Goal: Find specific page/section: Find specific page/section

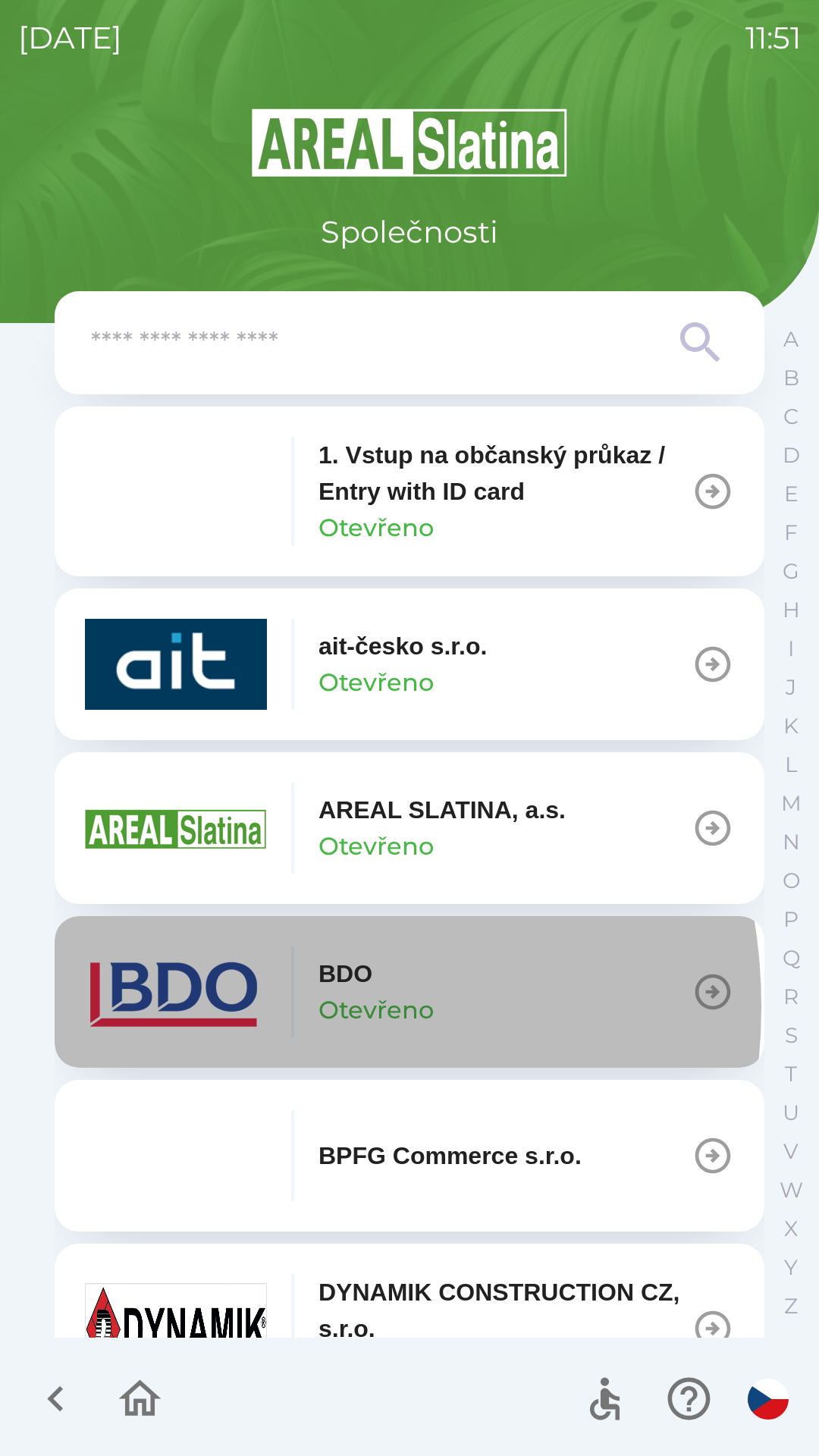
click at [216, 1008] on img "button" at bounding box center [176, 991] width 182 height 91
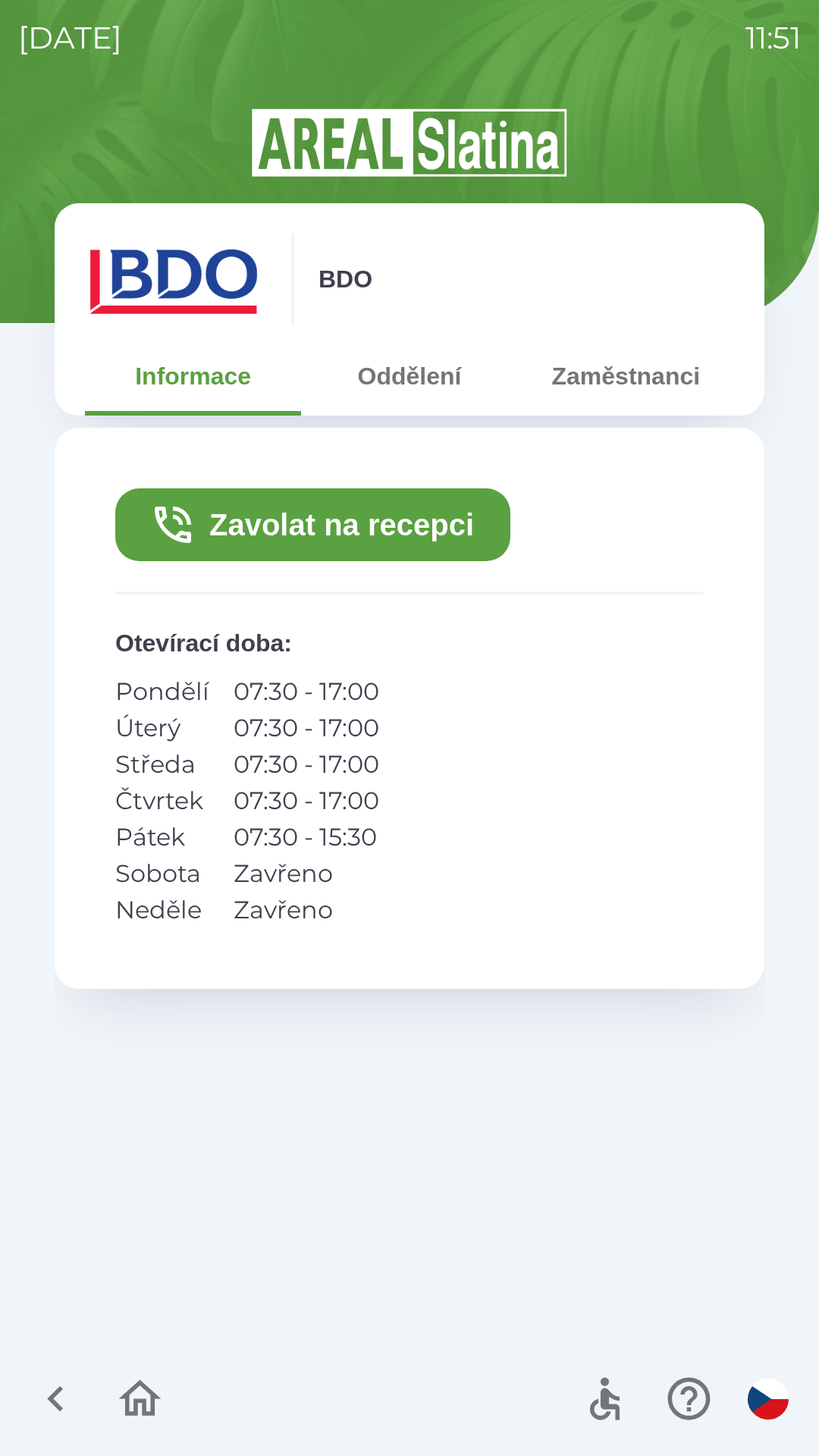
click at [416, 528] on button "Zavolat na recepci" at bounding box center [313, 525] width 395 height 73
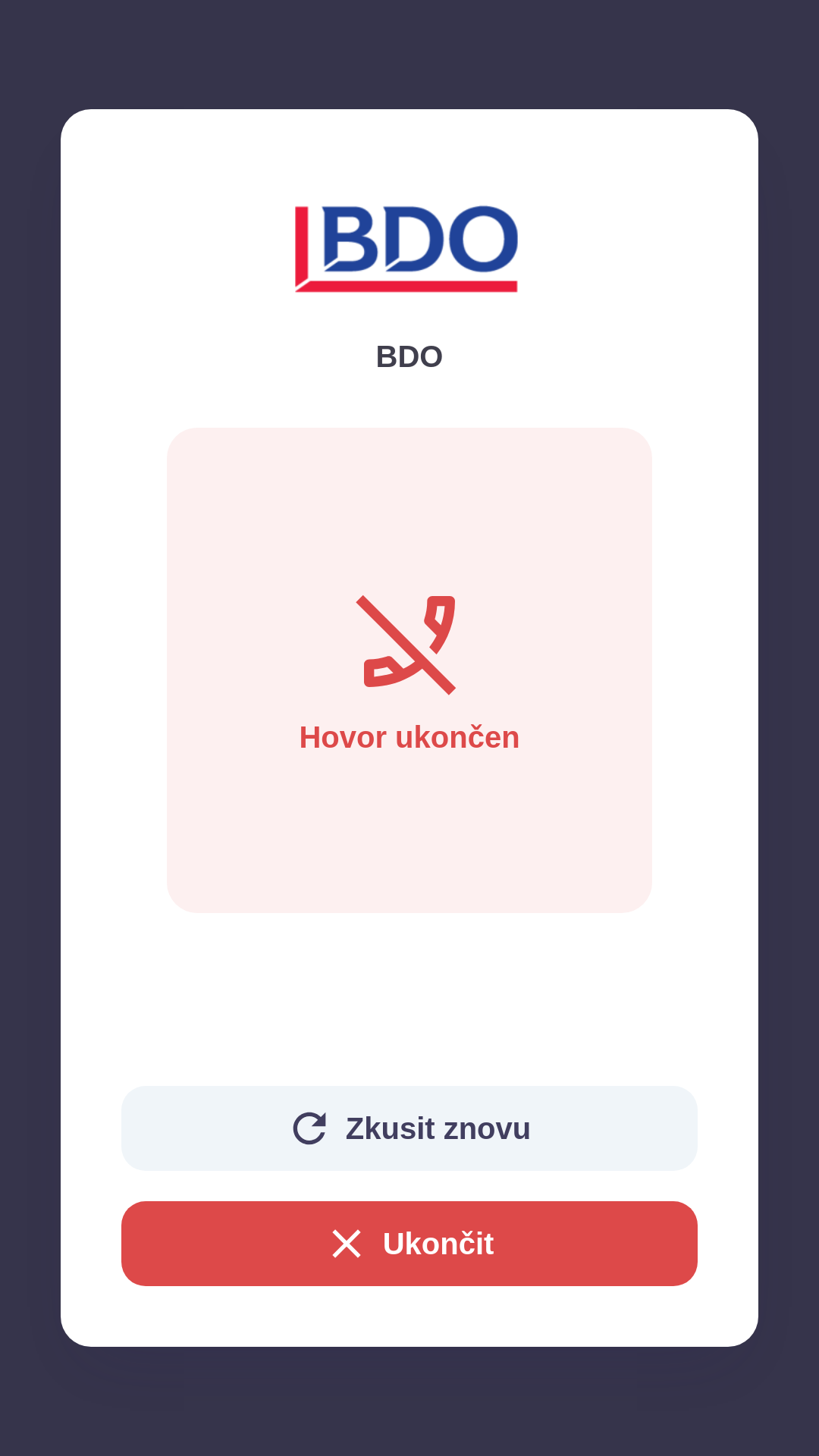
click at [500, 1259] on button "Ukončit" at bounding box center [410, 1244] width 577 height 85
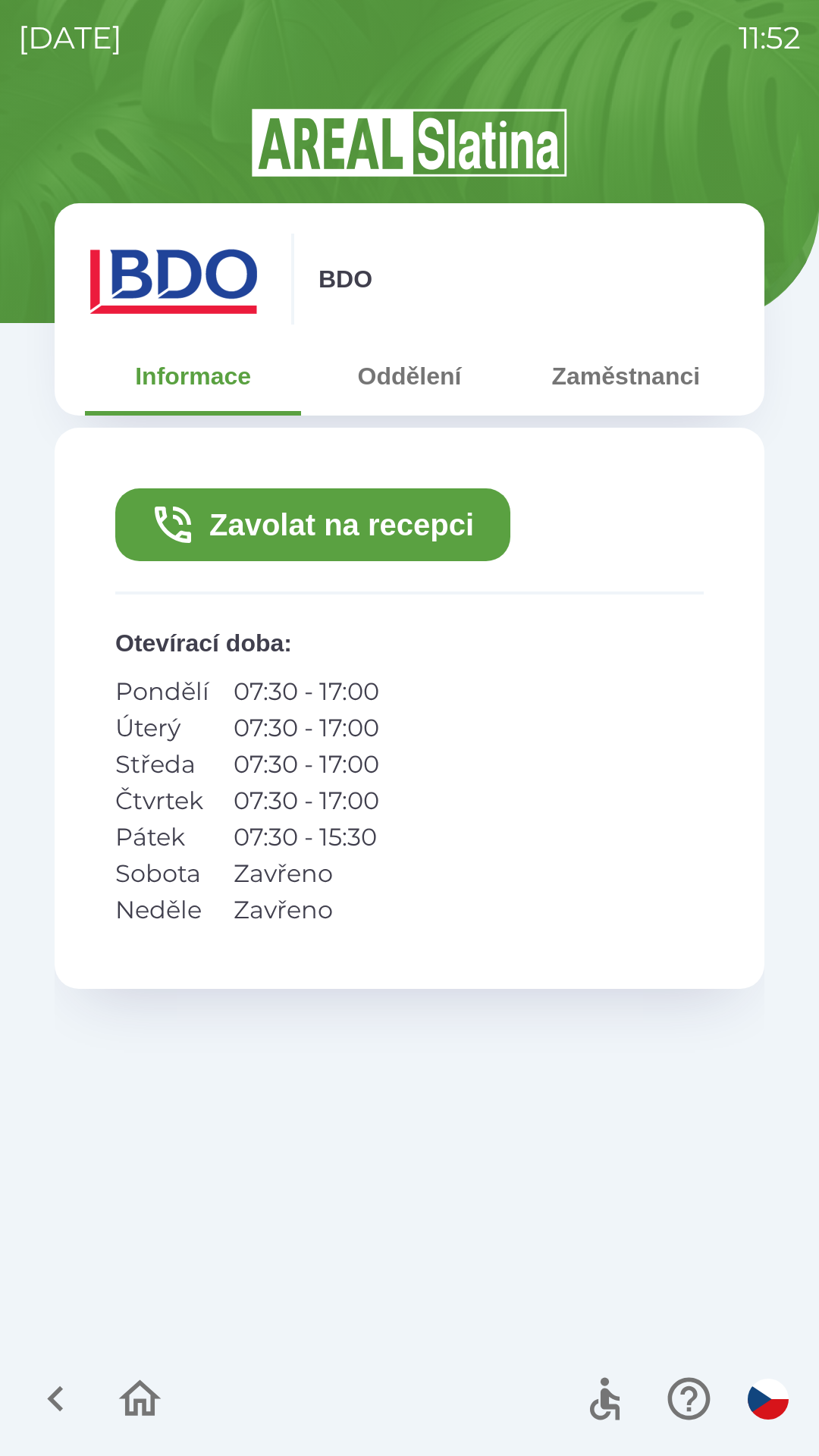
click at [616, 396] on button "Zaměstnanci" at bounding box center [626, 376] width 216 height 55
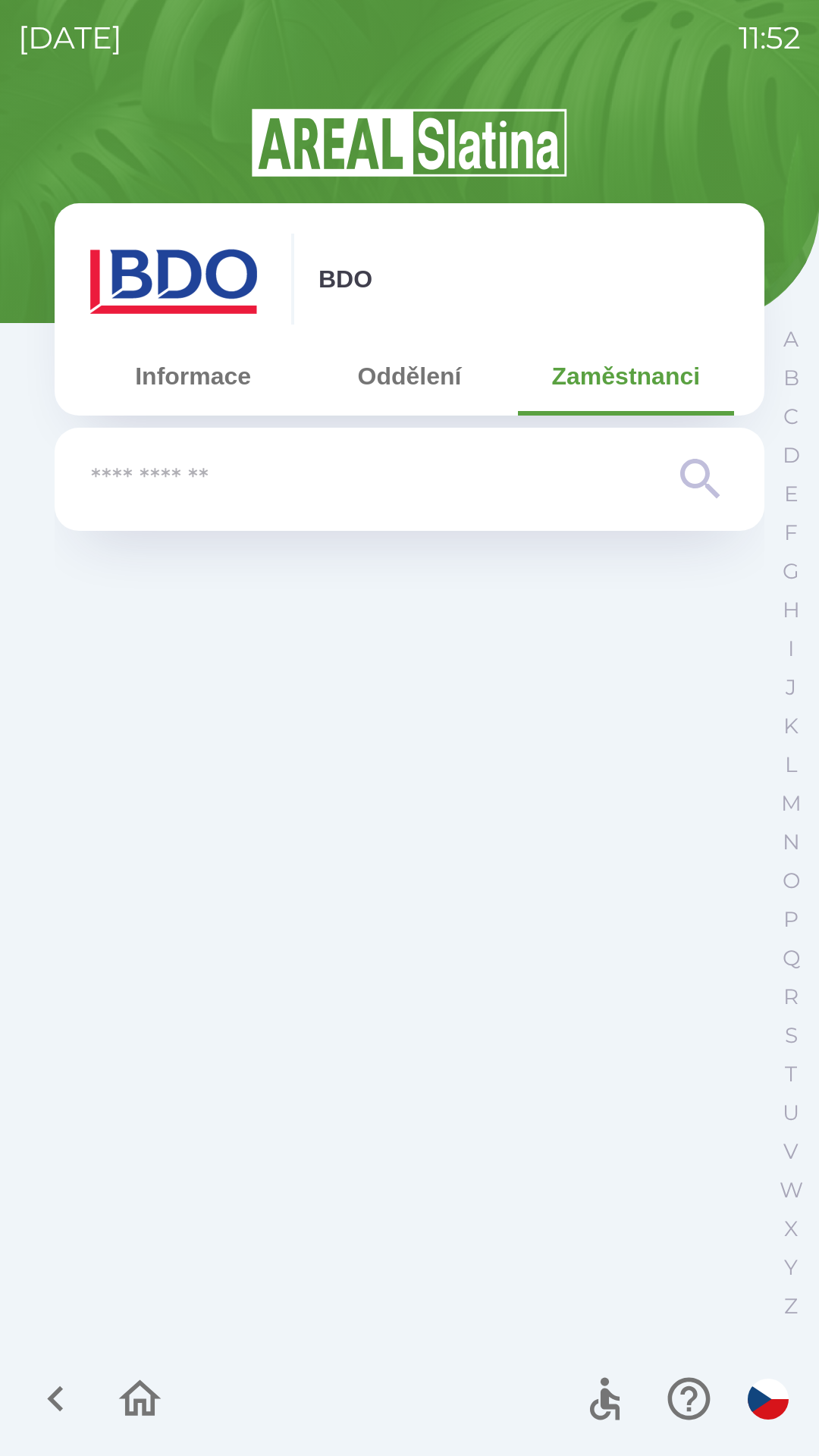
click at [184, 396] on button "Informace" at bounding box center [193, 376] width 216 height 55
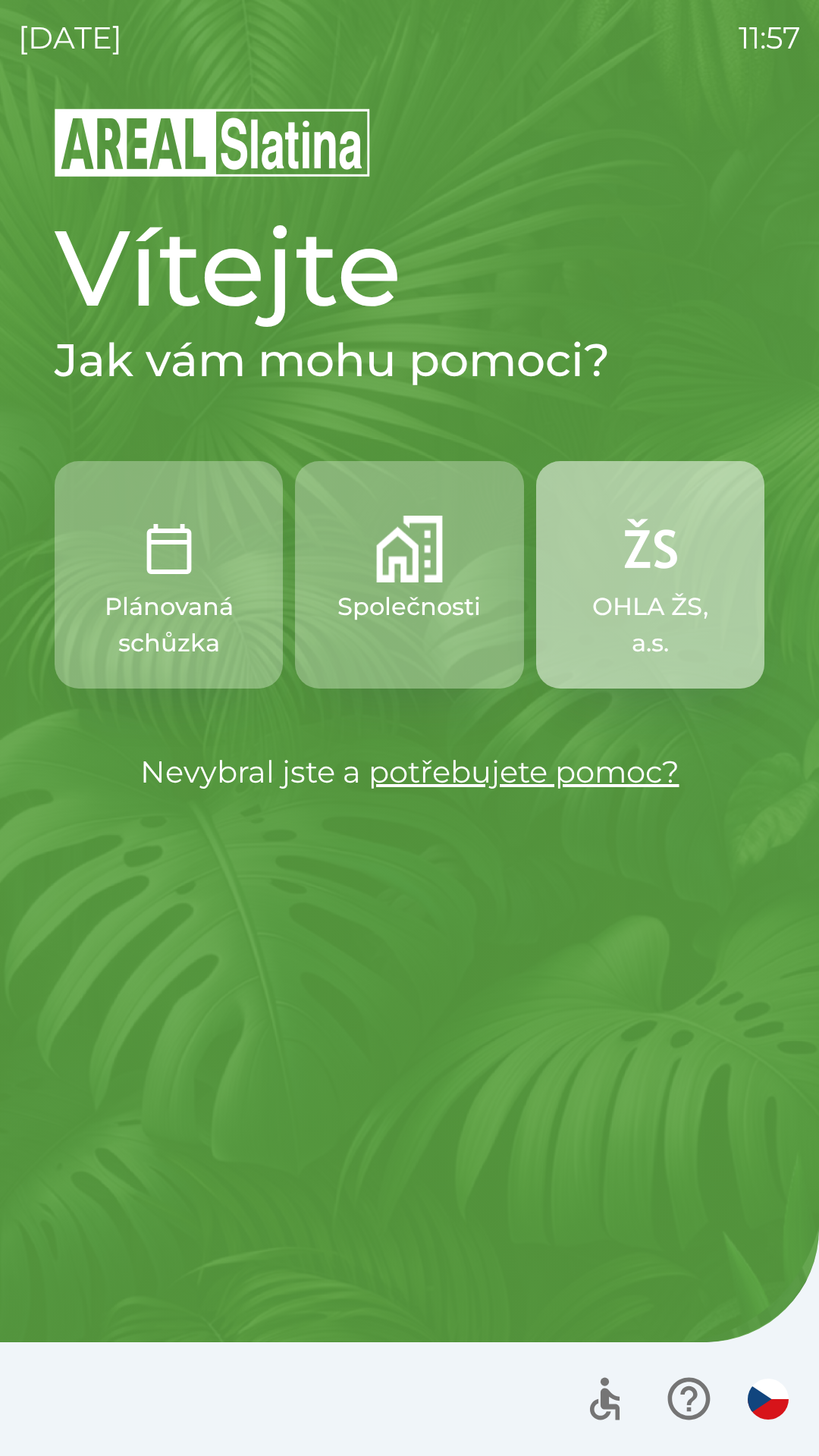
click at [630, 570] on img "button" at bounding box center [649, 549] width 67 height 67
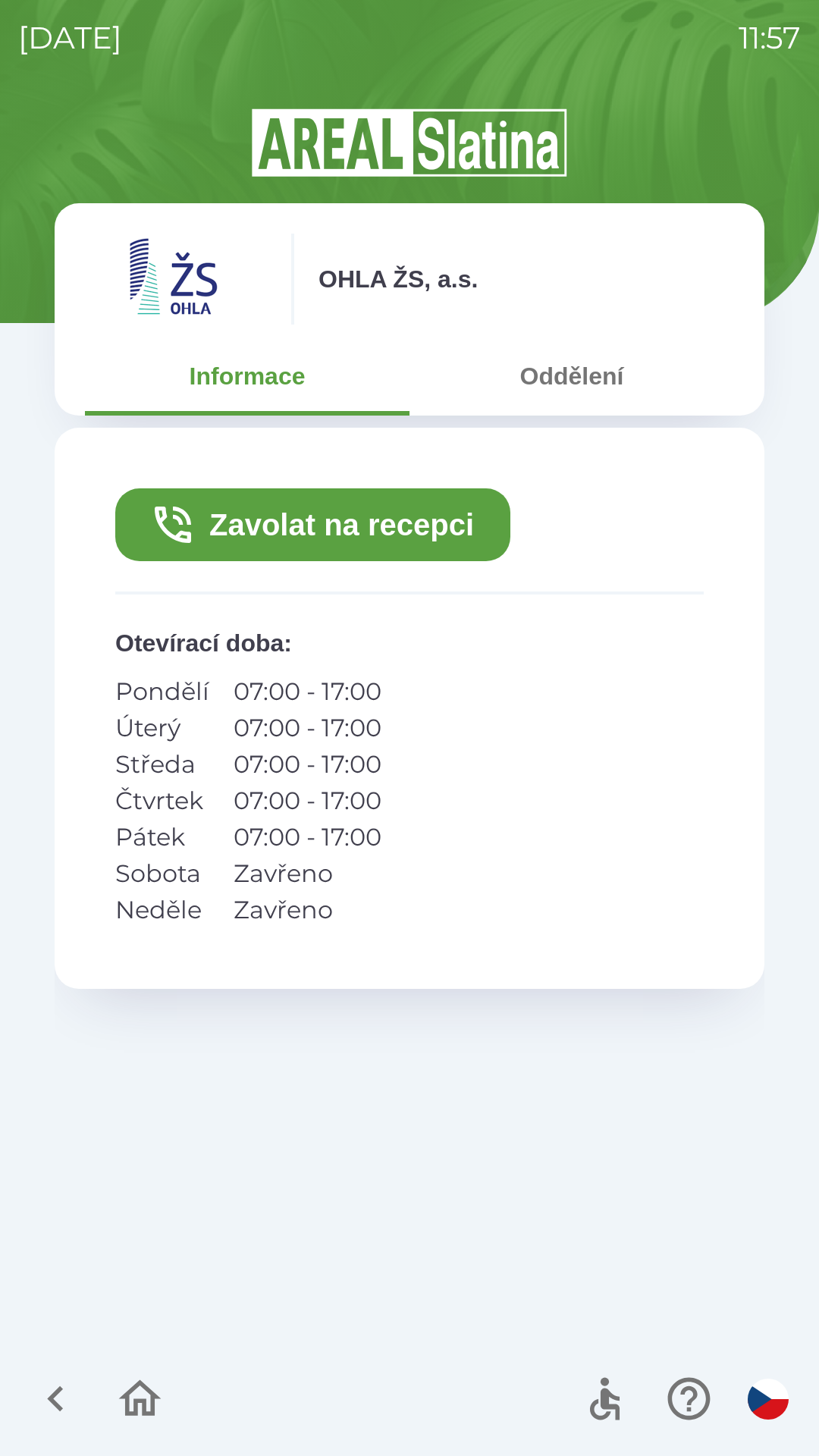
click at [580, 387] on button "Oddělení" at bounding box center [571, 376] width 325 height 55
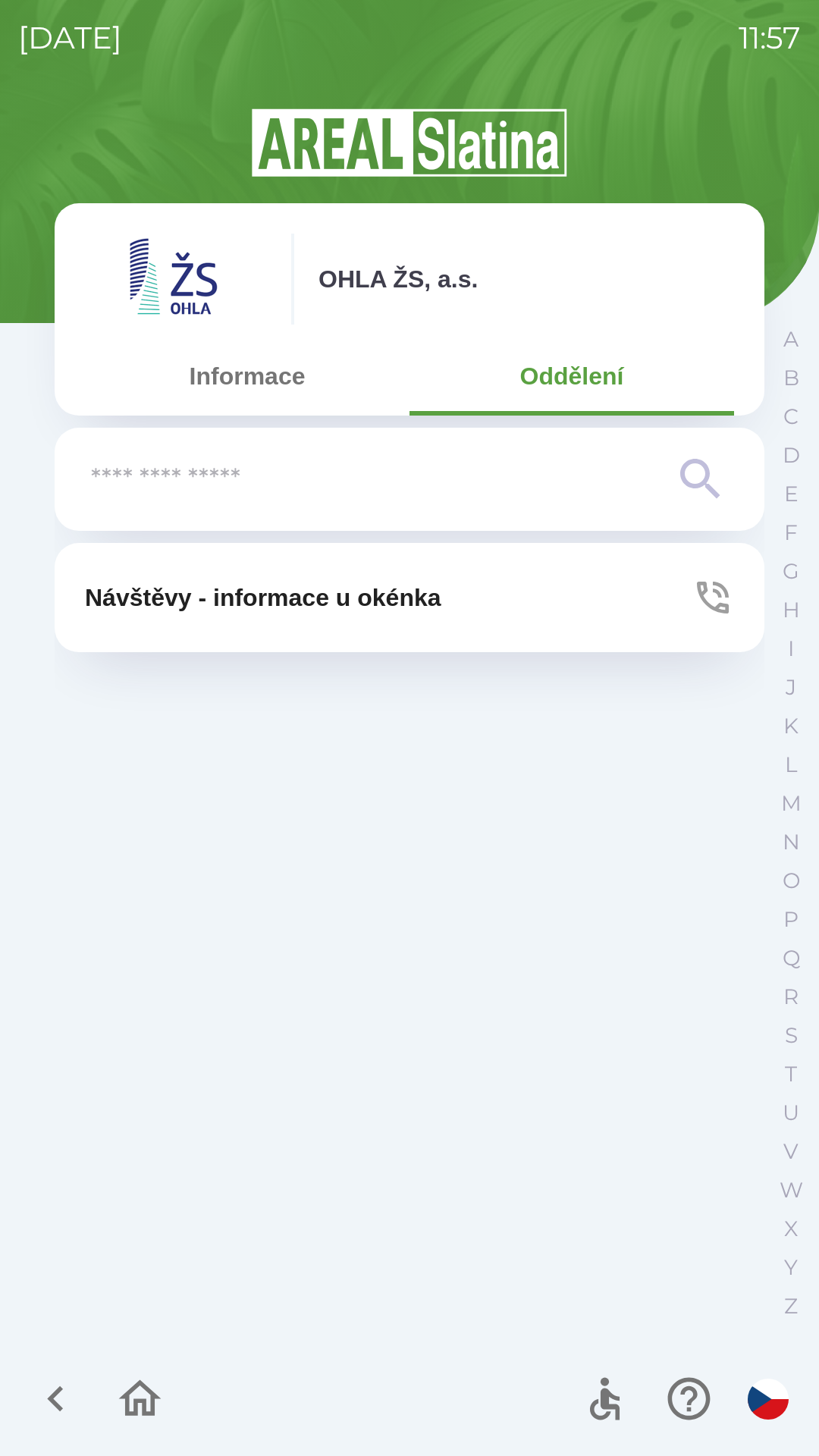
click at [413, 599] on p "Návštěvy - informace u okénka" at bounding box center [263, 597] width 357 height 36
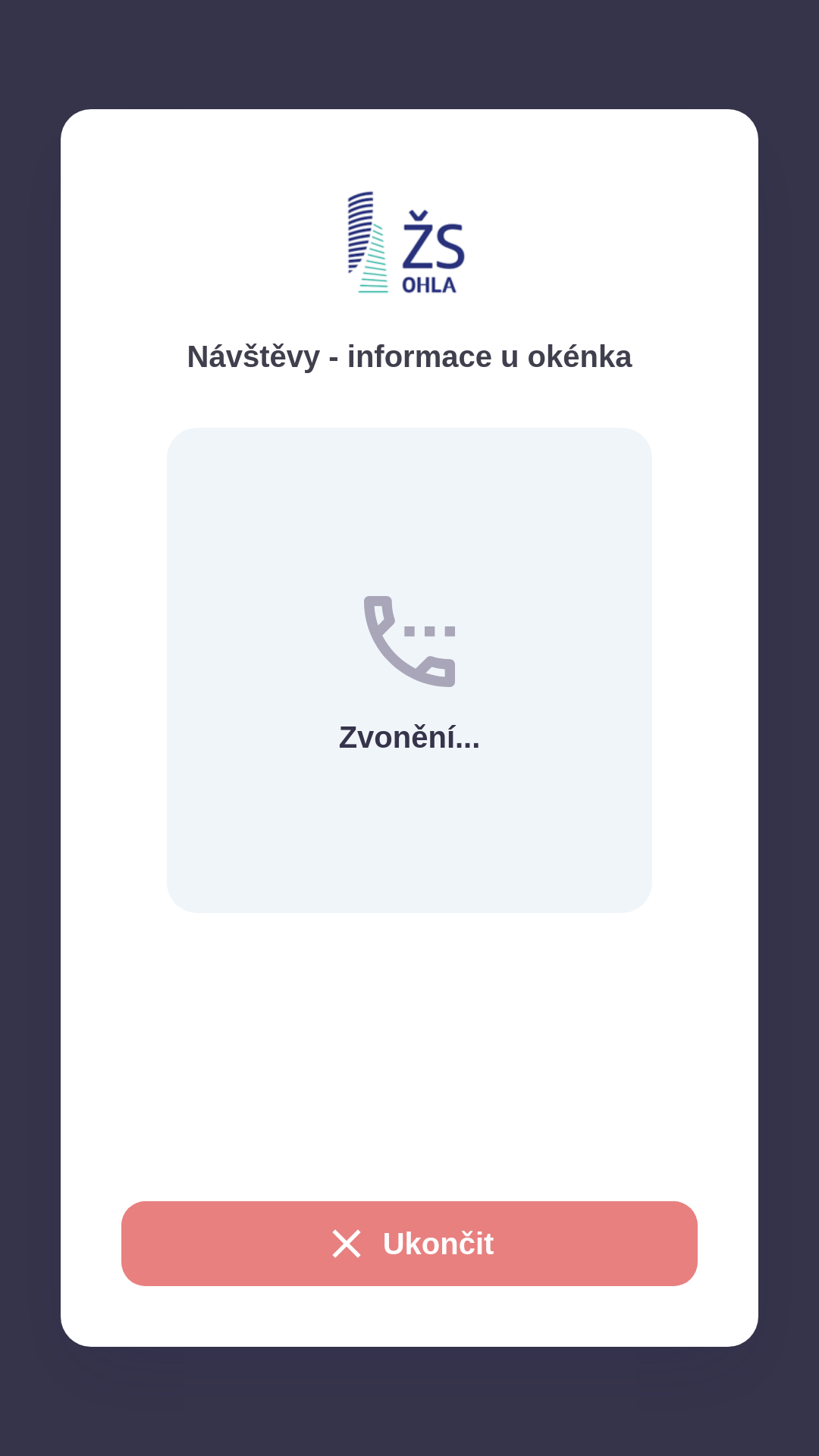
click at [584, 1254] on button "Ukončit" at bounding box center [410, 1244] width 577 height 85
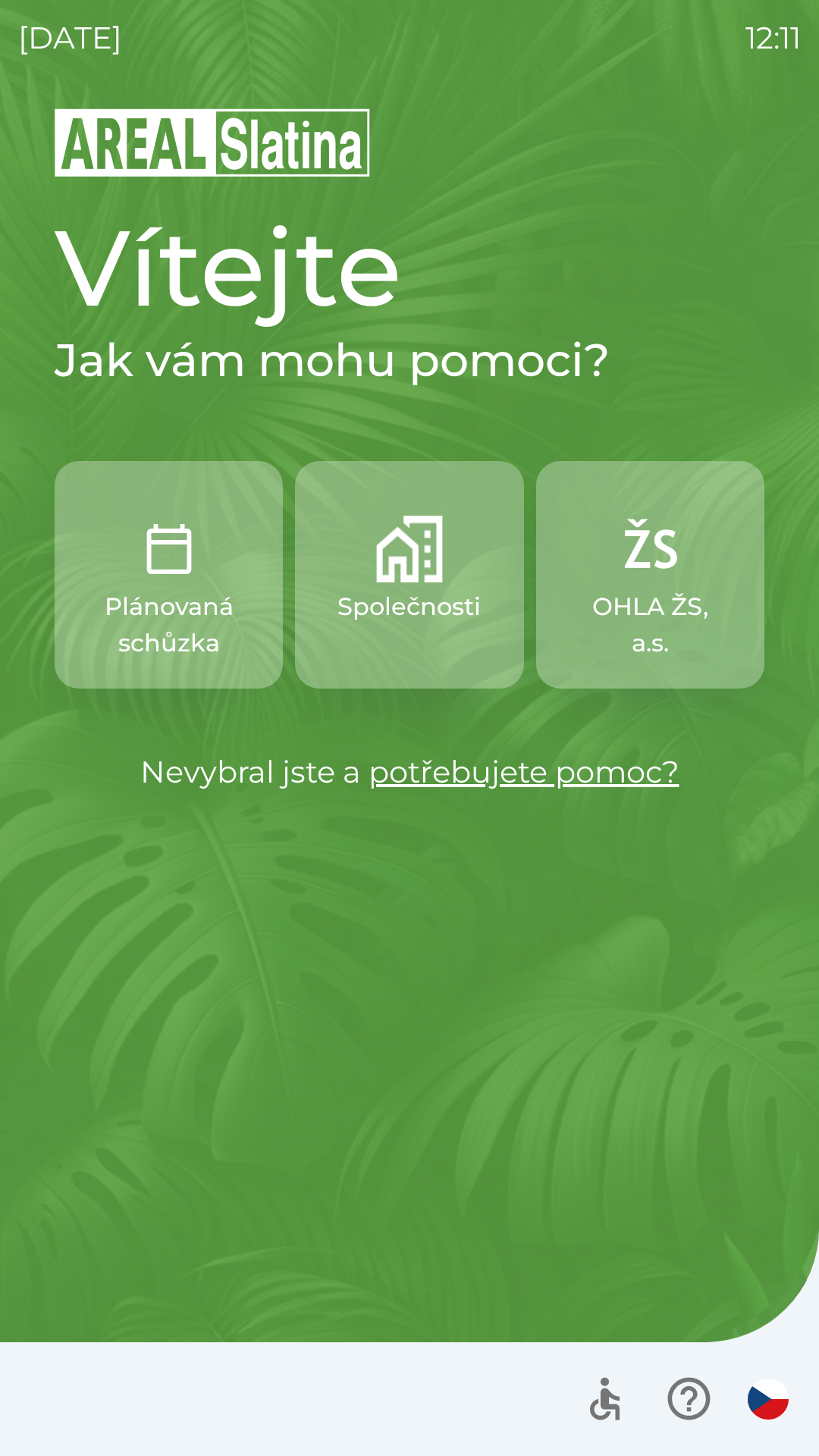
click at [409, 552] on img "button" at bounding box center [410, 549] width 67 height 67
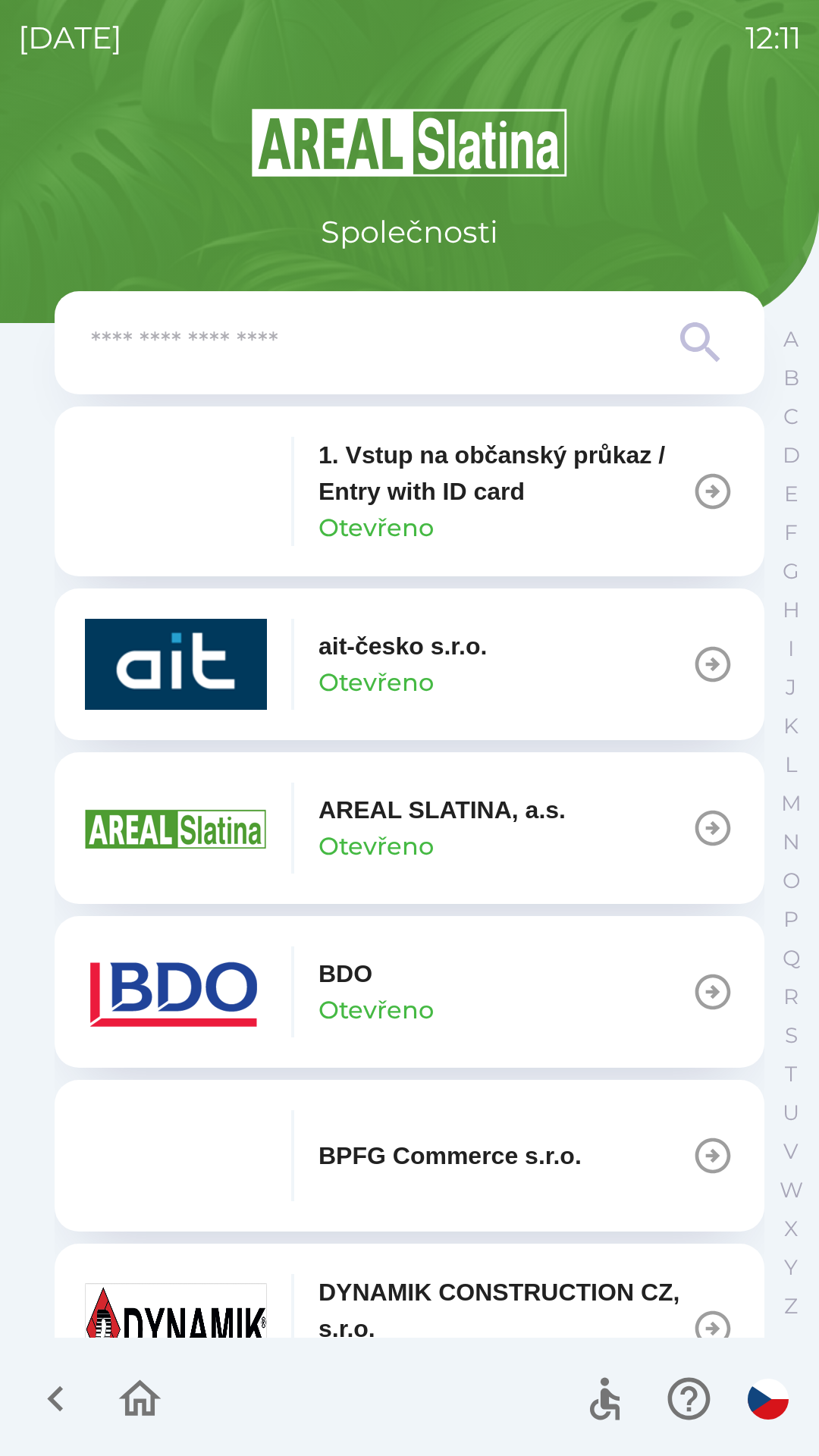
click at [231, 345] on input "text" at bounding box center [379, 343] width 577 height 42
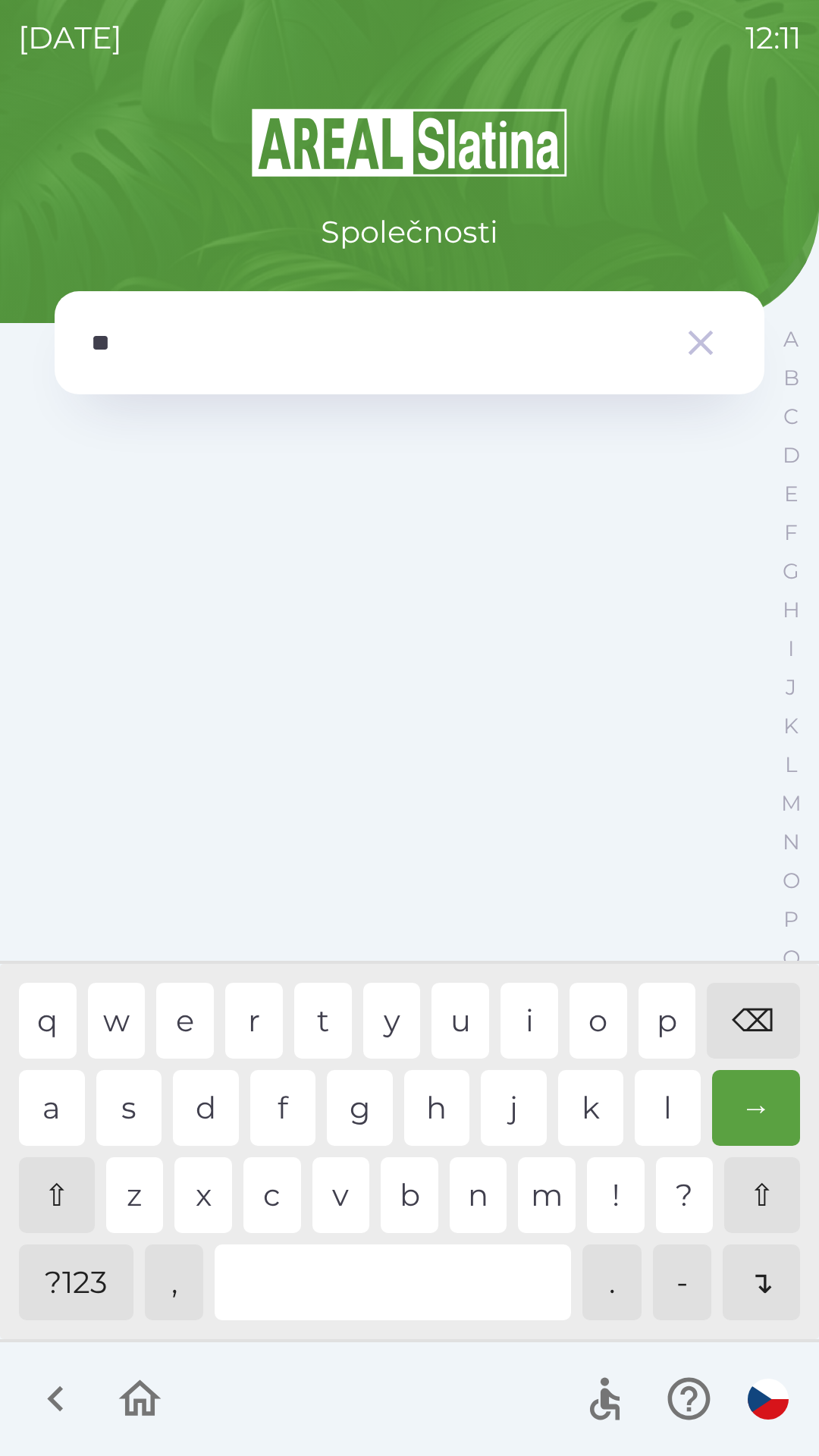
click at [540, 1191] on div "m" at bounding box center [546, 1195] width 58 height 76
type input "***"
click at [751, 1128] on div "→" at bounding box center [757, 1108] width 89 height 76
click at [751, 1128] on div "→" at bounding box center [757, 1108] width 89 height 76
click at [695, 329] on icon "button" at bounding box center [700, 342] width 42 height 42
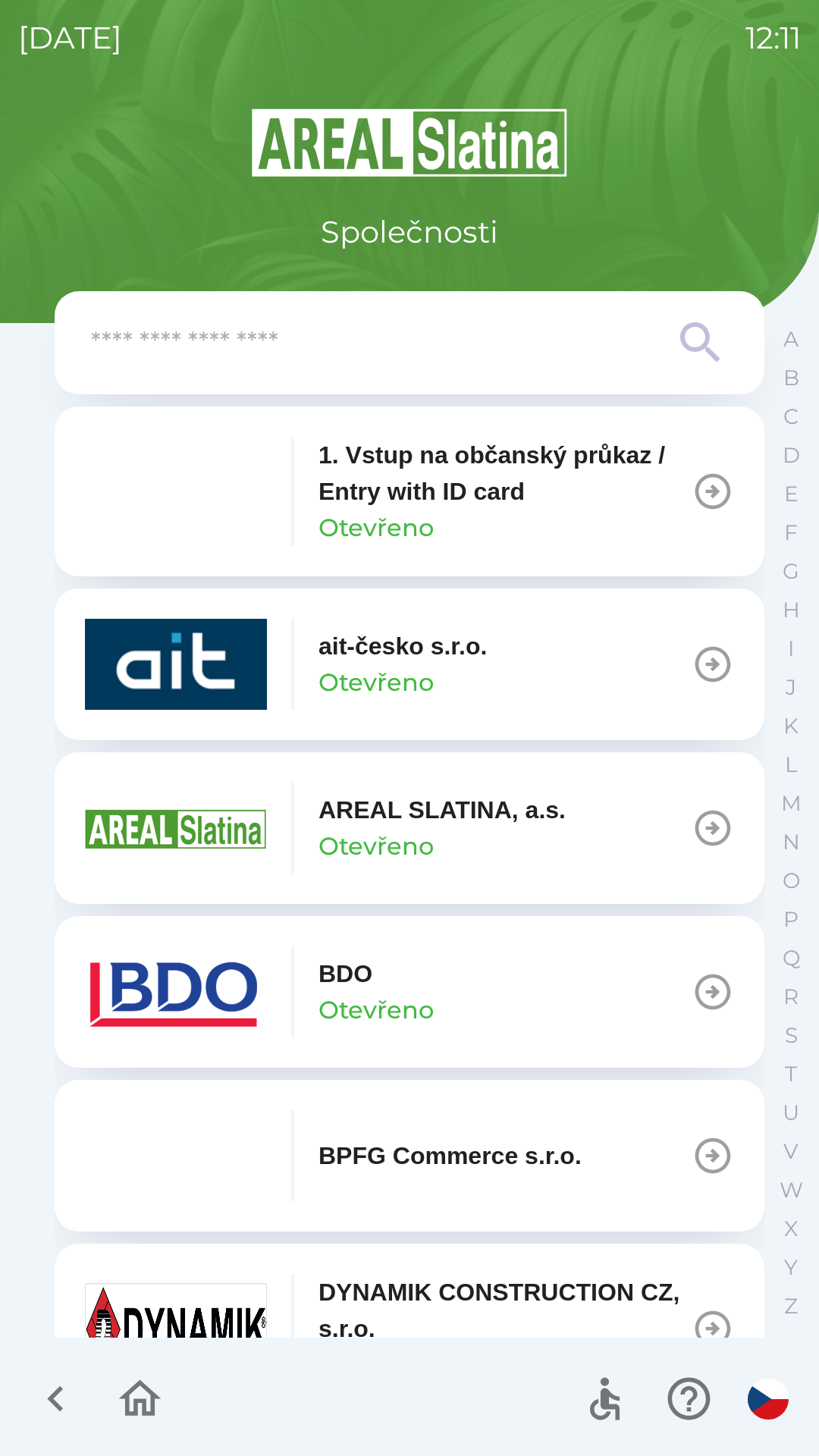
click at [363, 359] on input "text" at bounding box center [379, 343] width 577 height 42
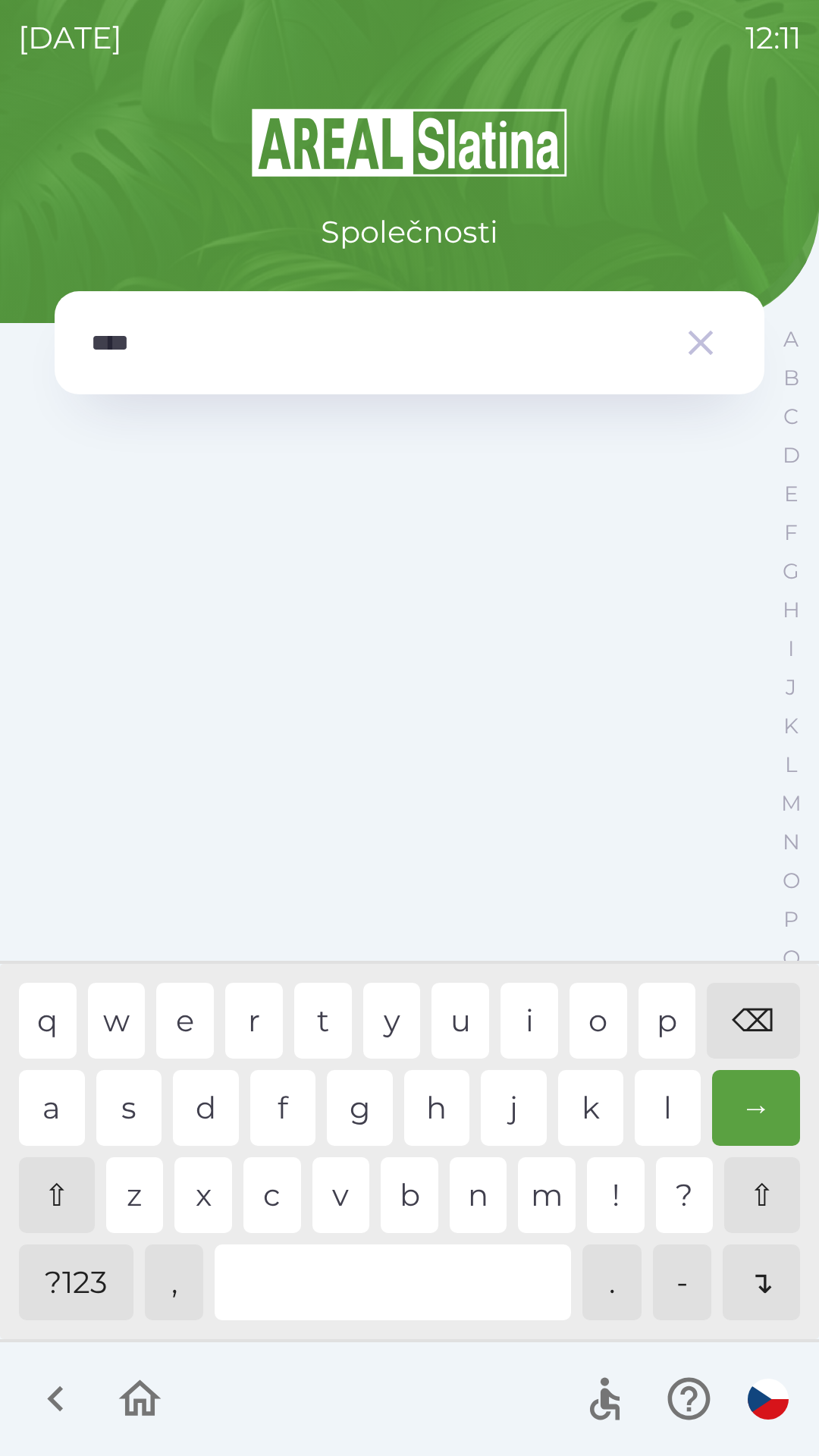
click at [532, 1023] on div "i" at bounding box center [529, 1021] width 58 height 76
type input "******"
click at [747, 1095] on div "→" at bounding box center [757, 1108] width 89 height 76
